Goal: Information Seeking & Learning: Learn about a topic

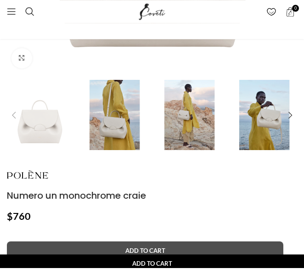
scroll to position [328, 0]
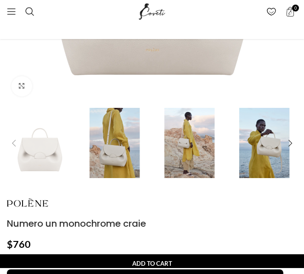
click at [46, 146] on img "1 / 5" at bounding box center [40, 143] width 70 height 70
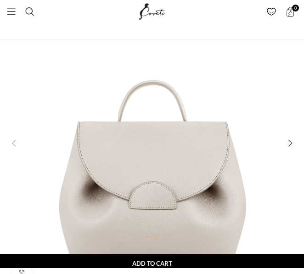
click at [102, 135] on img "1 / 5" at bounding box center [152, 143] width 295 height 295
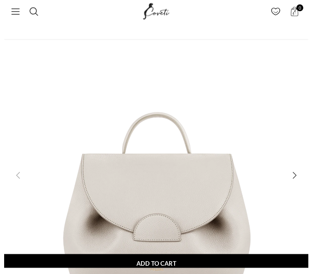
scroll to position [0, 0]
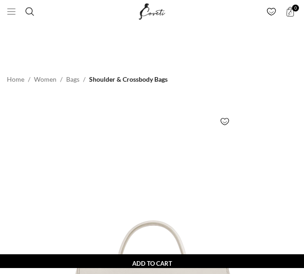
click at [7, 15] on span "Open mobile menu" at bounding box center [11, 11] width 9 height 9
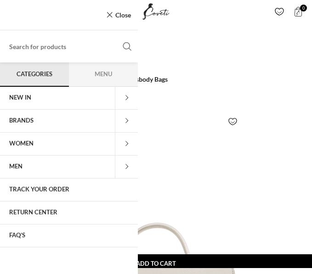
click at [32, 102] on link "NEW IN" at bounding box center [57, 98] width 115 height 23
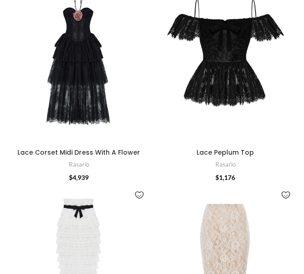
click at [89, 112] on img "Lace Corset Midi Dress With A Flower" at bounding box center [79, 55] width 144 height 180
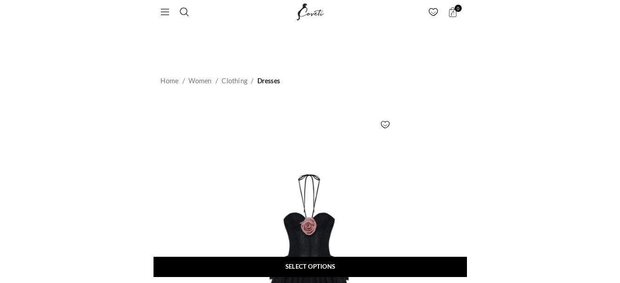
scroll to position [422, 0]
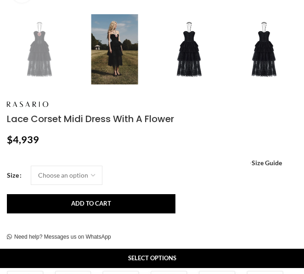
click at [132, 147] on div "Lace Corset Midi Dress With A Flower $ 4,939 Women's clothing size guide Women …" at bounding box center [152, 224] width 290 height 253
